Goal: Information Seeking & Learning: Learn about a topic

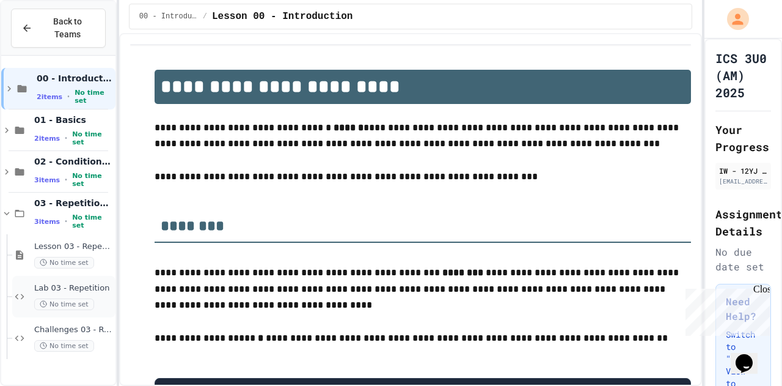
click at [67, 298] on span "No time set" at bounding box center [64, 304] width 60 height 12
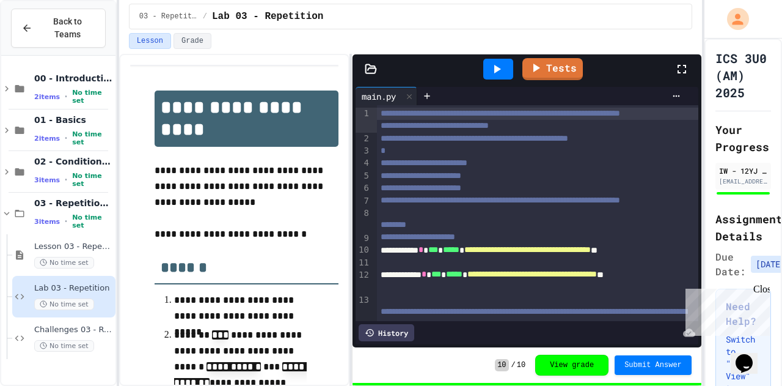
click at [683, 72] on icon at bounding box center [682, 69] width 9 height 9
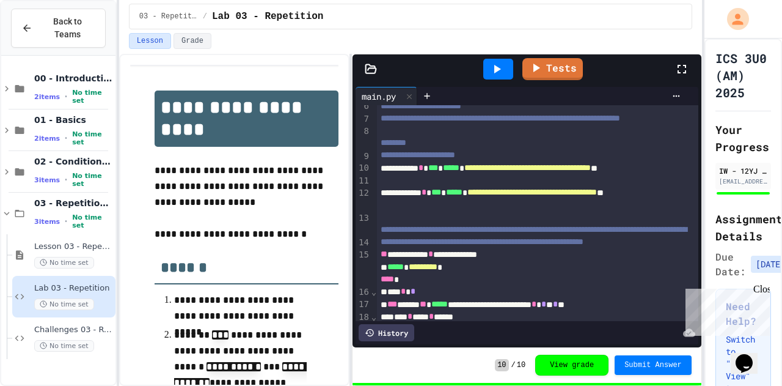
scroll to position [95, 0]
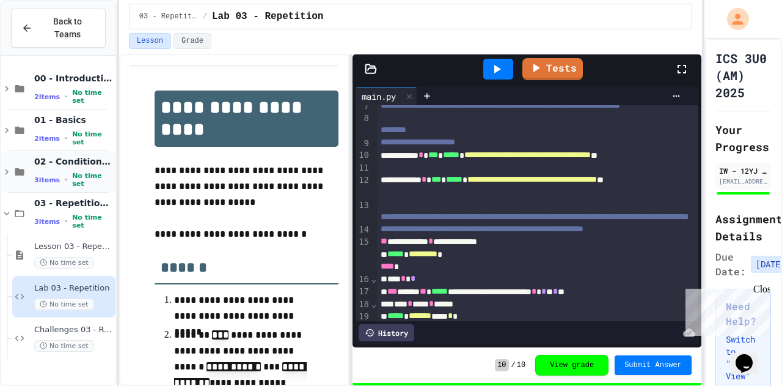
drag, startPoint x: 73, startPoint y: 155, endPoint x: 79, endPoint y: 156, distance: 6.2
click at [79, 156] on span "02 - Conditional Statements (if)" at bounding box center [73, 161] width 79 height 11
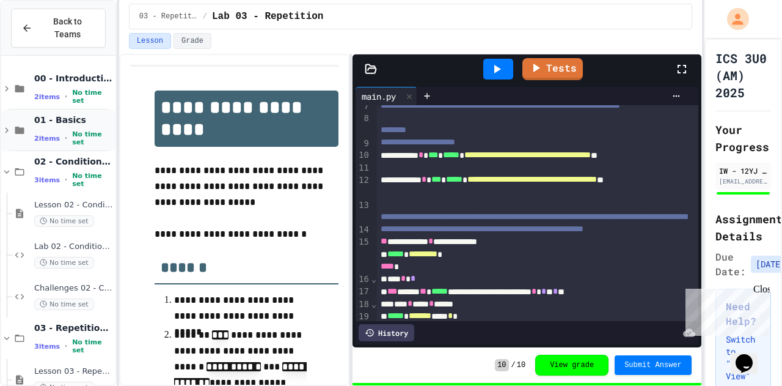
click at [29, 128] on div "01 - Basics 2 items • No time set" at bounding box center [58, 130] width 114 height 42
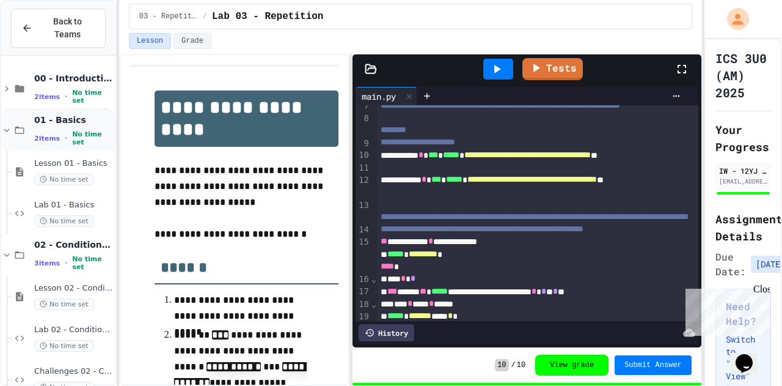
click at [31, 120] on div "01 - Basics 2 items • No time set" at bounding box center [58, 130] width 114 height 42
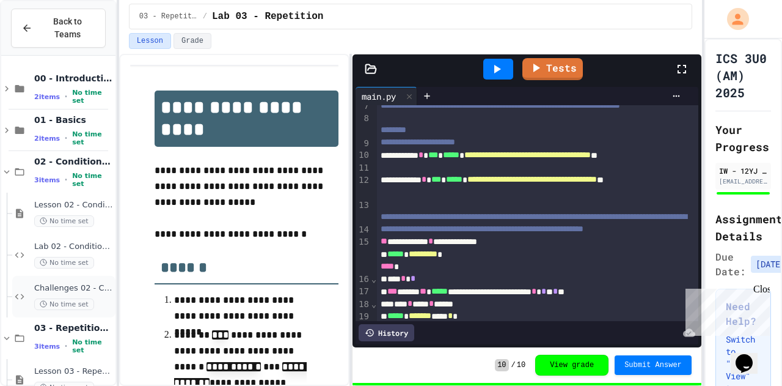
click at [42, 283] on span "Challenges 02 - Conditionals" at bounding box center [73, 288] width 79 height 10
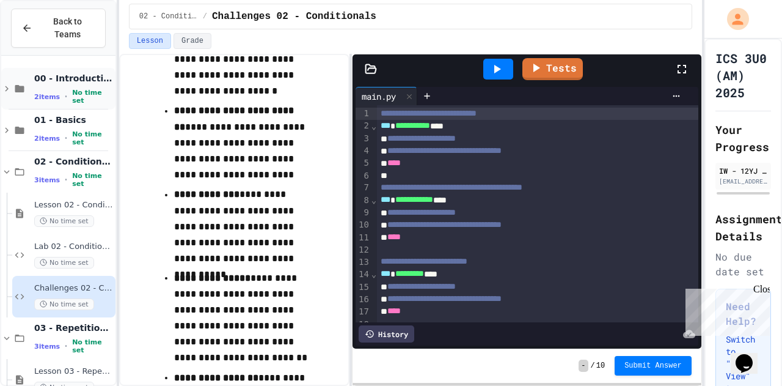
click at [72, 89] on span "No time set" at bounding box center [92, 97] width 41 height 16
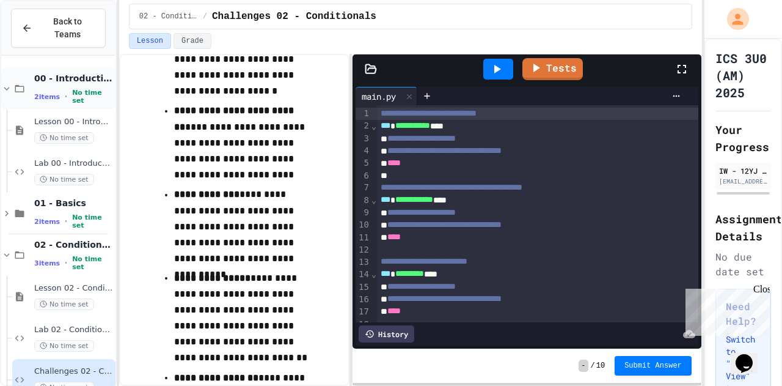
click at [61, 68] on div "00 - Introduction 2 items • No time set" at bounding box center [58, 89] width 114 height 42
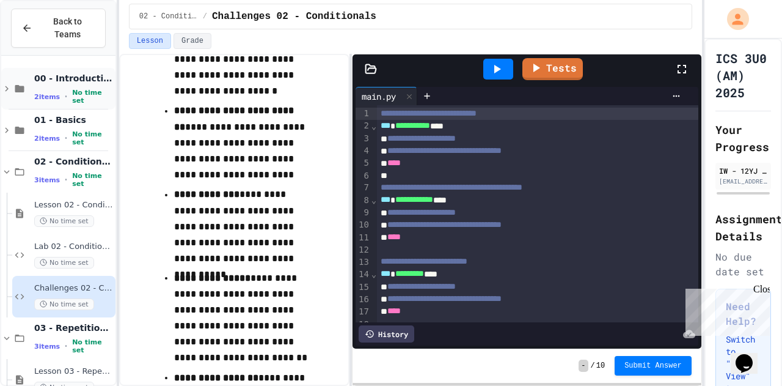
click at [65, 73] on span "00 - Introduction" at bounding box center [73, 78] width 79 height 11
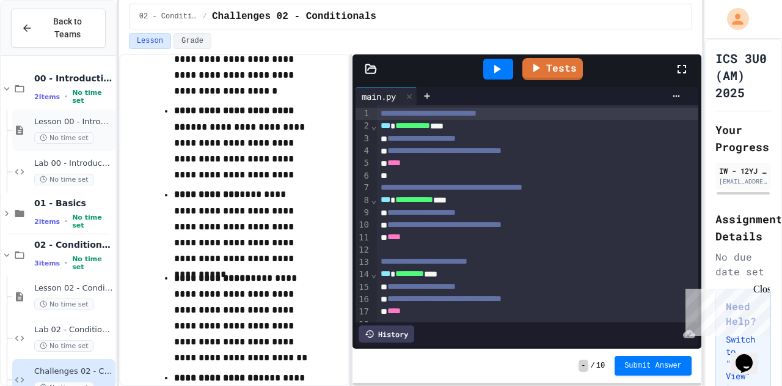
click at [54, 132] on span "No time set" at bounding box center [64, 138] width 60 height 12
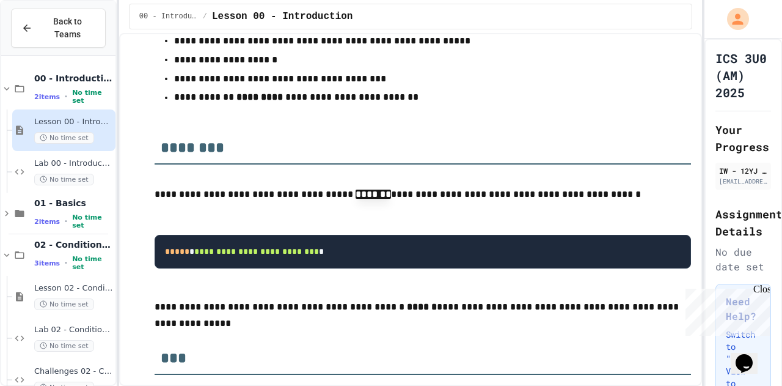
scroll to position [931, 0]
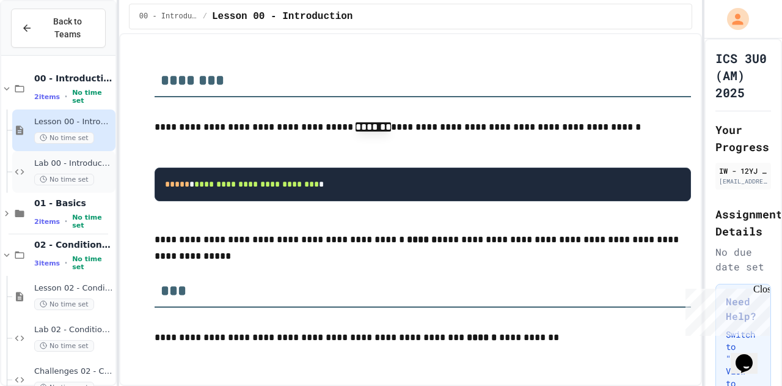
click at [60, 158] on span "Lab 00 - Introduction" at bounding box center [73, 163] width 79 height 10
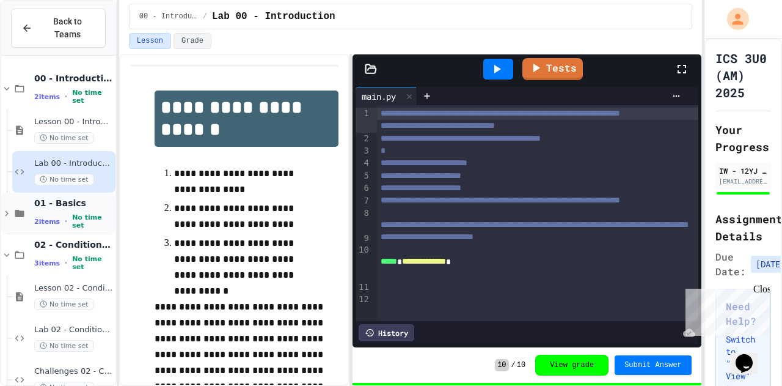
click at [65, 216] on span "•" at bounding box center [66, 221] width 2 height 10
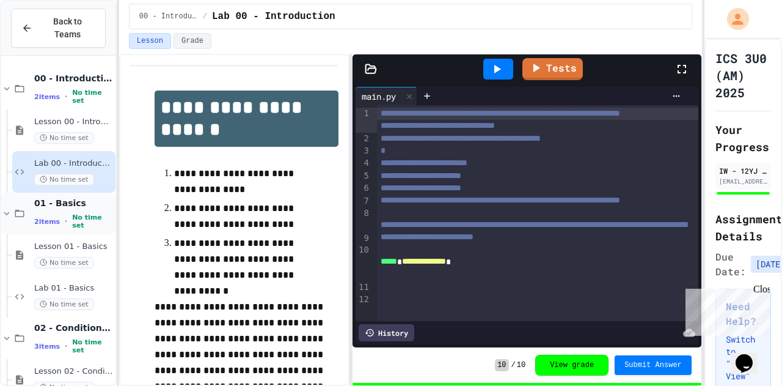
click at [72, 213] on span "No time set" at bounding box center [92, 221] width 41 height 16
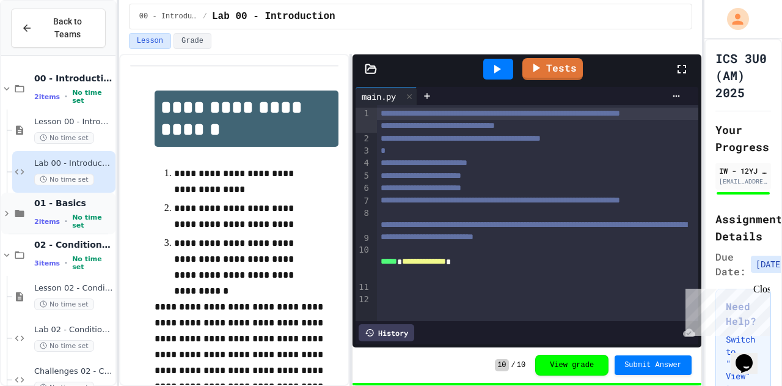
click at [72, 213] on span "No time set" at bounding box center [92, 221] width 41 height 16
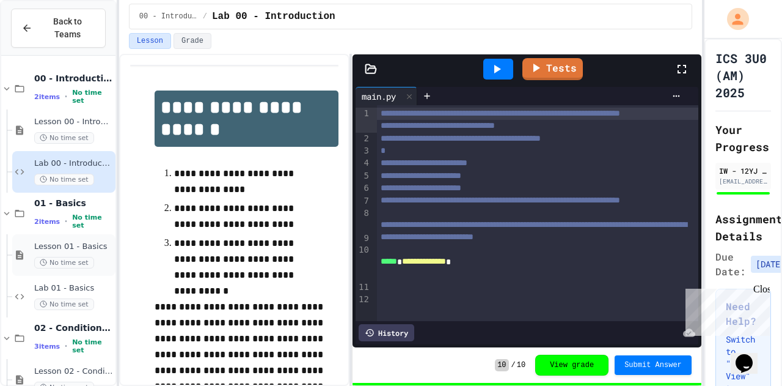
click at [50, 243] on div "Lesson 01 - Basics No time set" at bounding box center [73, 254] width 79 height 27
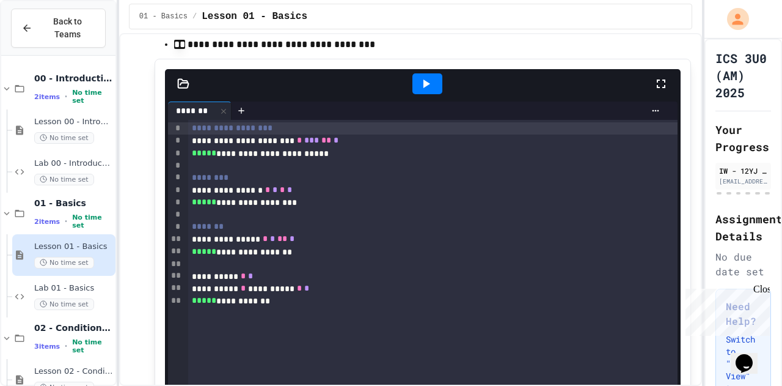
scroll to position [2560, 0]
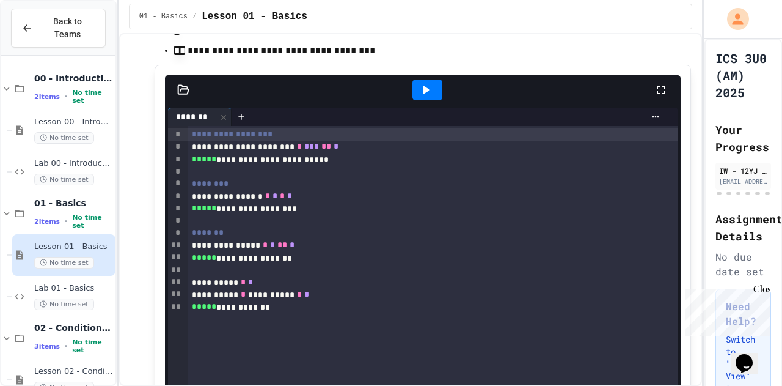
click at [424, 106] on div at bounding box center [427, 89] width 42 height 33
click at [424, 89] on div at bounding box center [428, 89] width 30 height 21
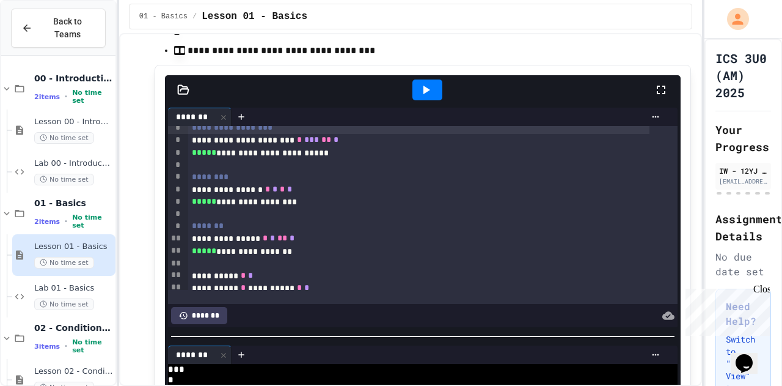
scroll to position [7, 0]
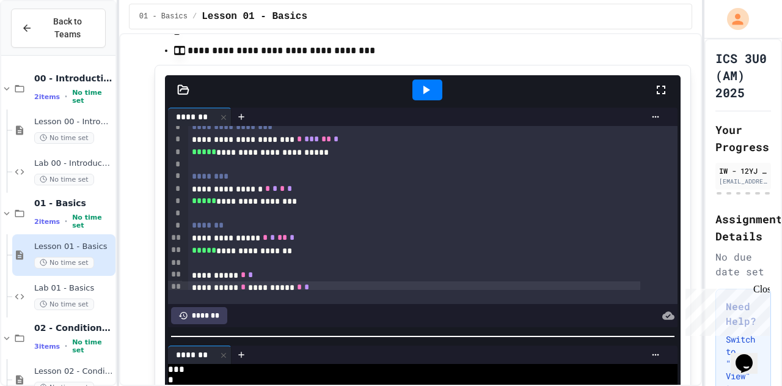
click at [419, 290] on div "**********" at bounding box center [414, 287] width 452 height 12
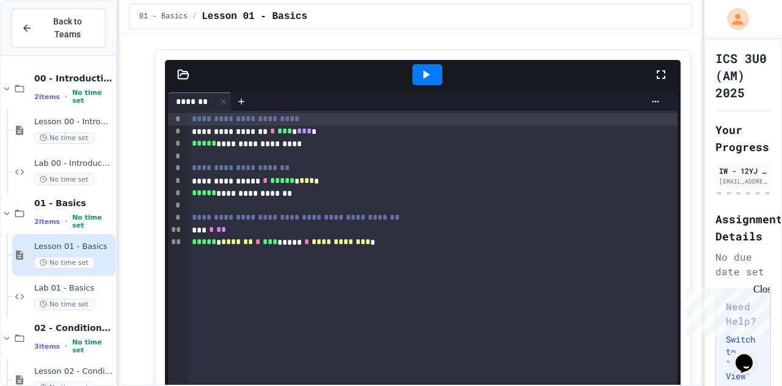
scroll to position [3303, 0]
